Goal: Information Seeking & Learning: Learn about a topic

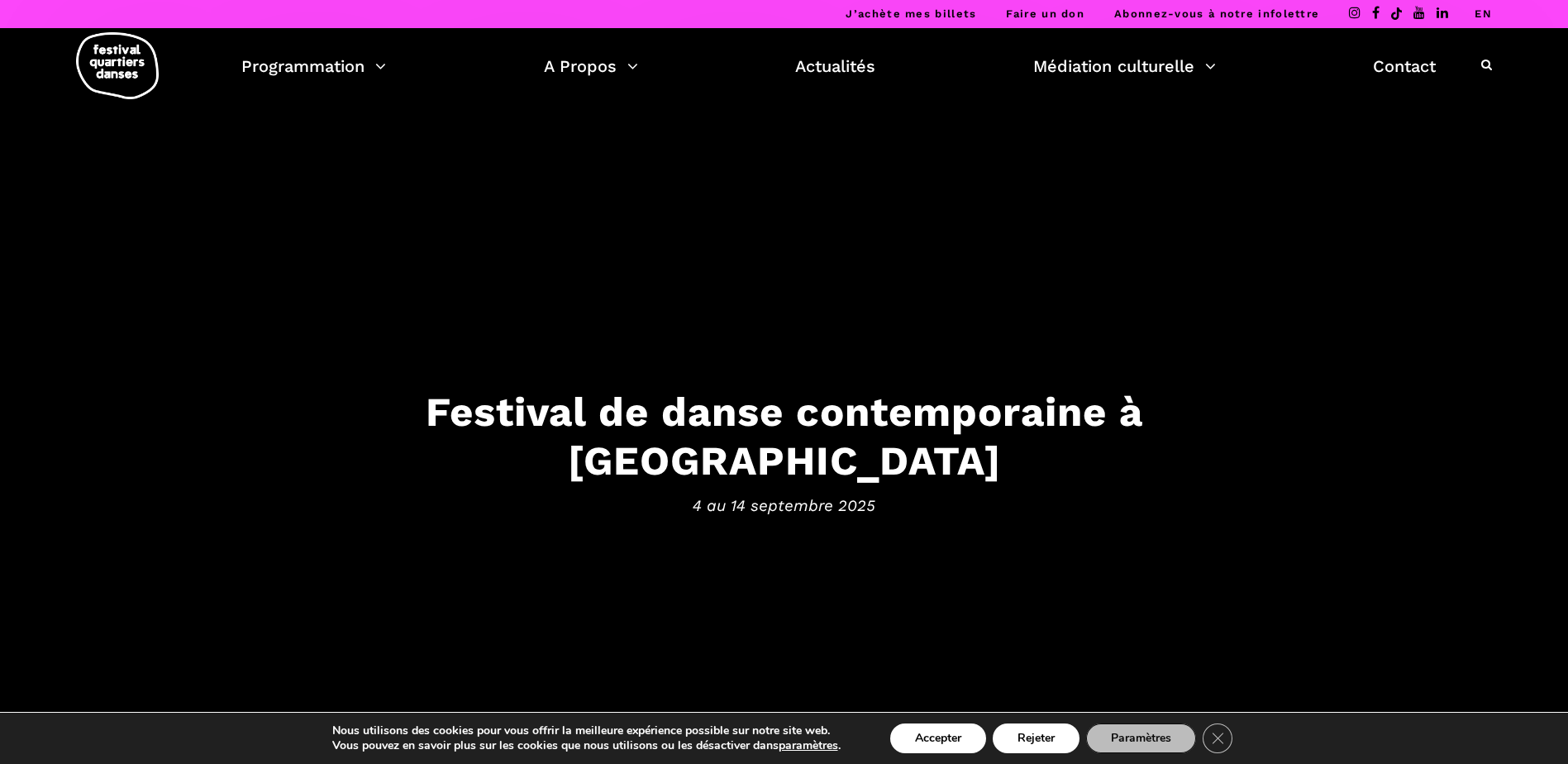
drag, startPoint x: 837, startPoint y: 71, endPoint x: 839, endPoint y: 96, distance: 25.1
click at [838, 73] on link "Actualités" at bounding box center [835, 66] width 80 height 29
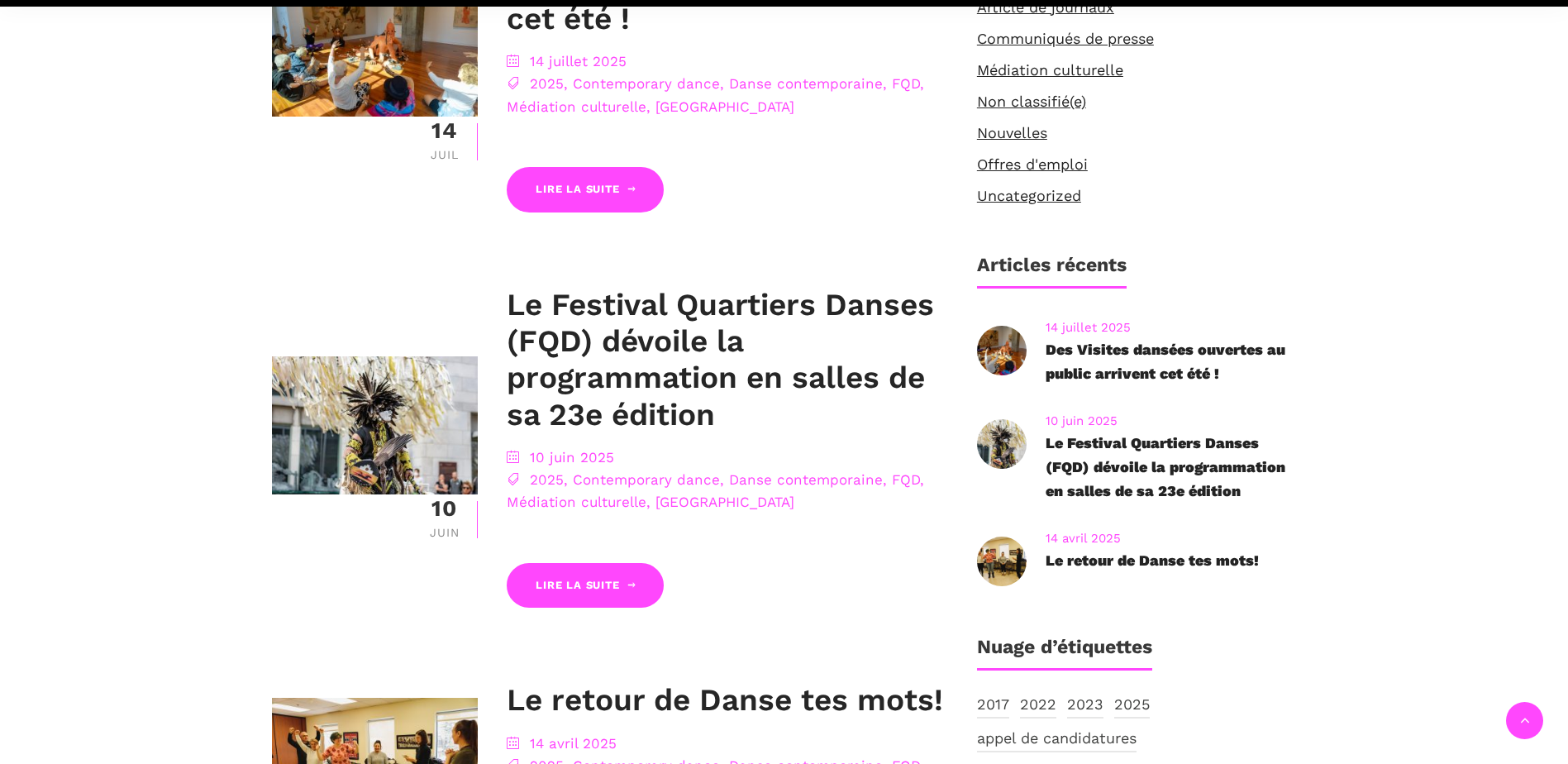
scroll to position [744, 0]
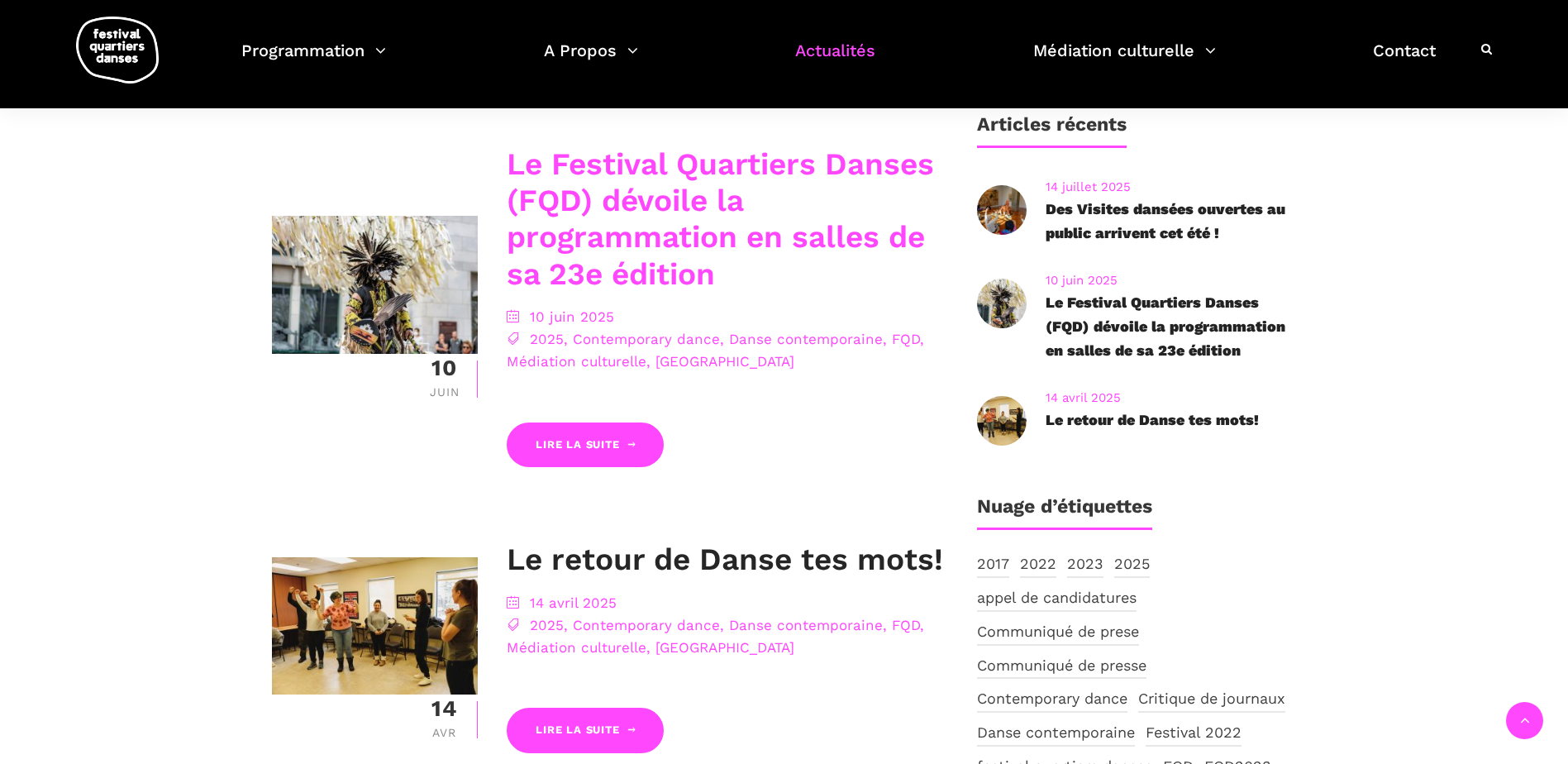
click at [614, 257] on link "Le Festival Quartiers Danses (FQD) dévoile la programmation en salles de sa 23e…" at bounding box center [721, 220] width 427 height 146
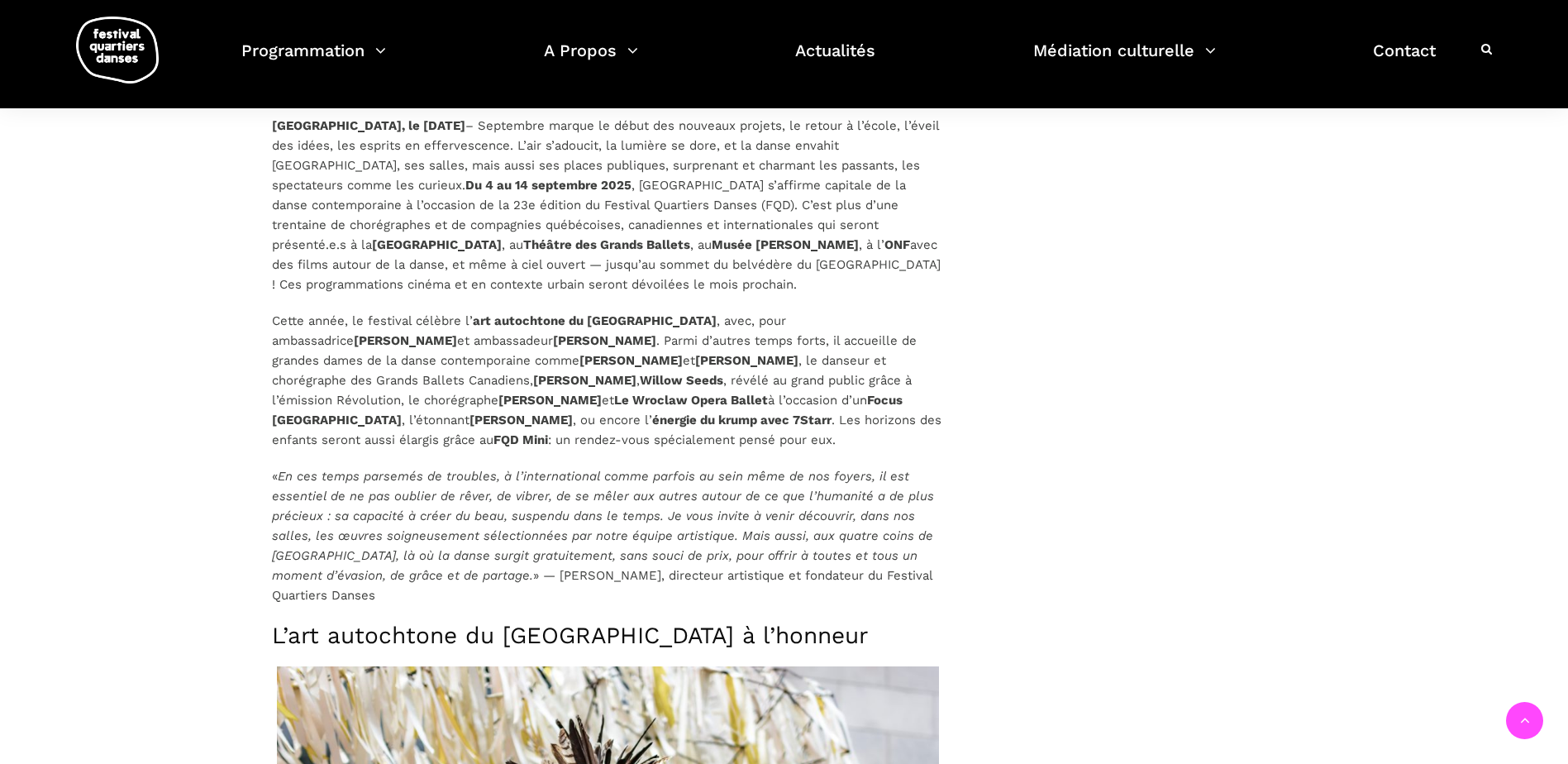
scroll to position [1241, 0]
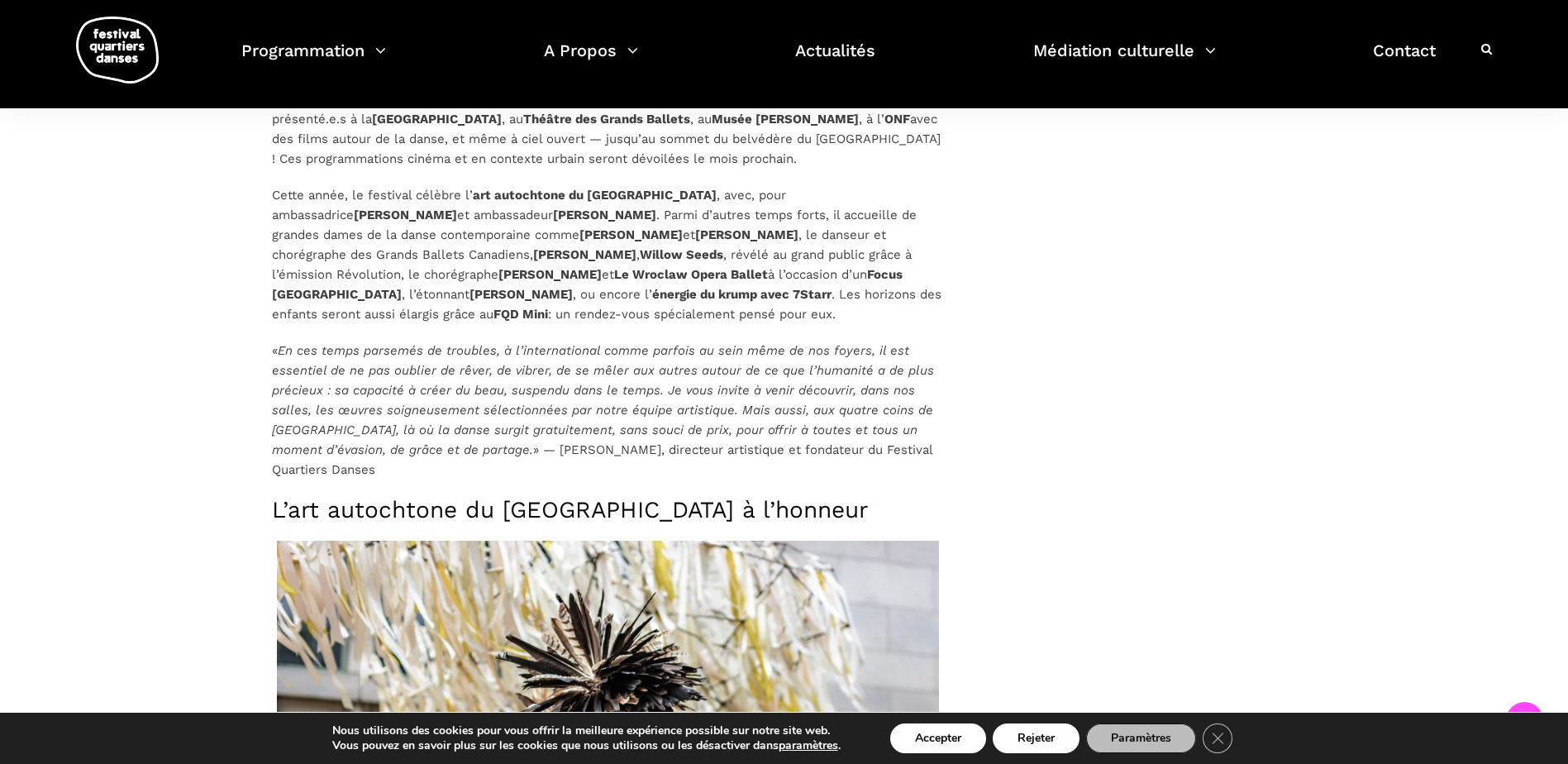
drag, startPoint x: 641, startPoint y: 317, endPoint x: 534, endPoint y: 294, distance: 109.4
click at [534, 294] on p "Cette année, le festival célèbre l’ art autochtone du [GEOGRAPHIC_DATA] , avec,…" at bounding box center [607, 254] width 672 height 139
copy p "Les horizons des enfants seront aussi élargis grâce au FQD Mini : un rendez-vou…"
